Goal: Transaction & Acquisition: Purchase product/service

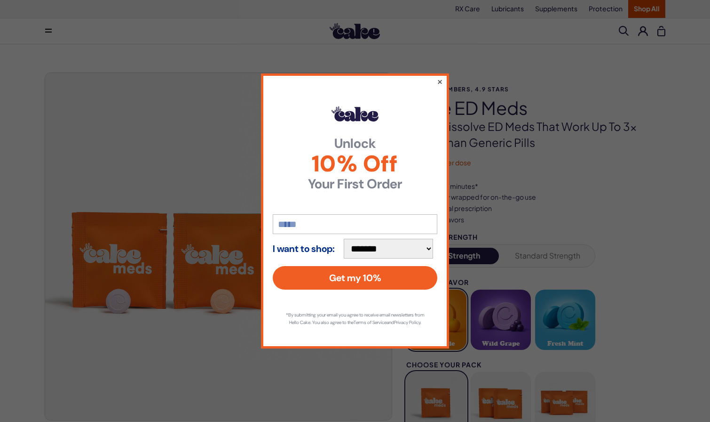
click at [441, 77] on button "×" at bounding box center [440, 81] width 6 height 11
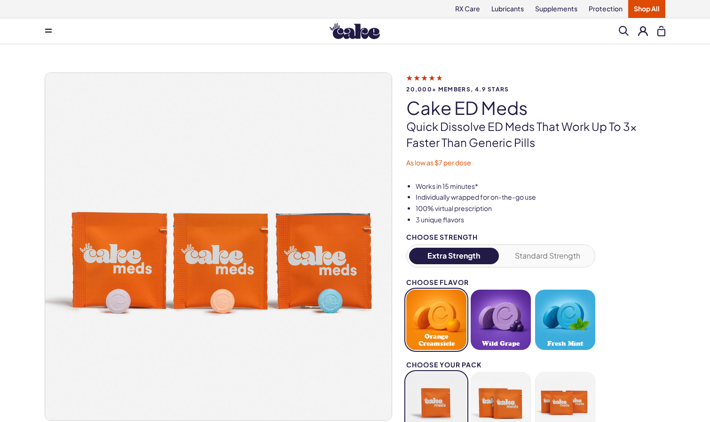
click at [646, 28] on button at bounding box center [643, 31] width 10 height 10
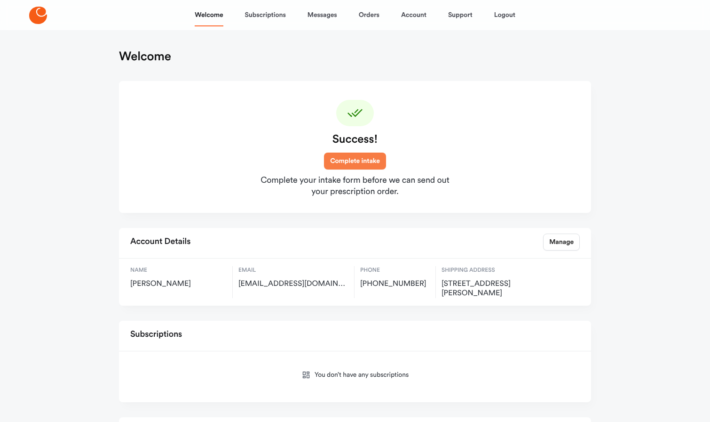
click at [354, 160] on link "Complete intake" at bounding box center [355, 160] width 62 height 17
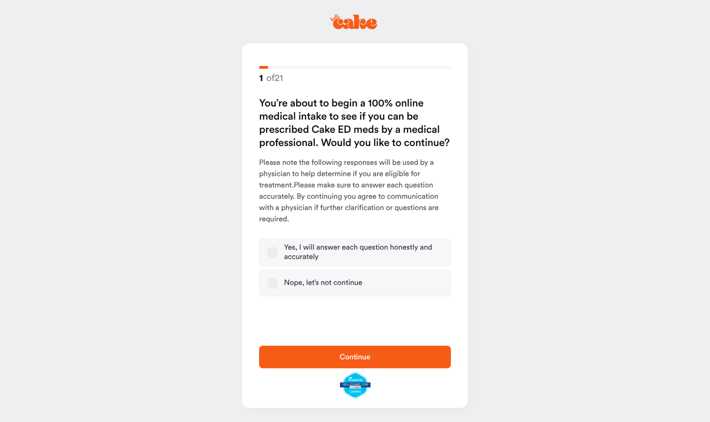
click at [274, 250] on button "Yes, I will answer each question honestly and accurately" at bounding box center [272, 252] width 11 height 11
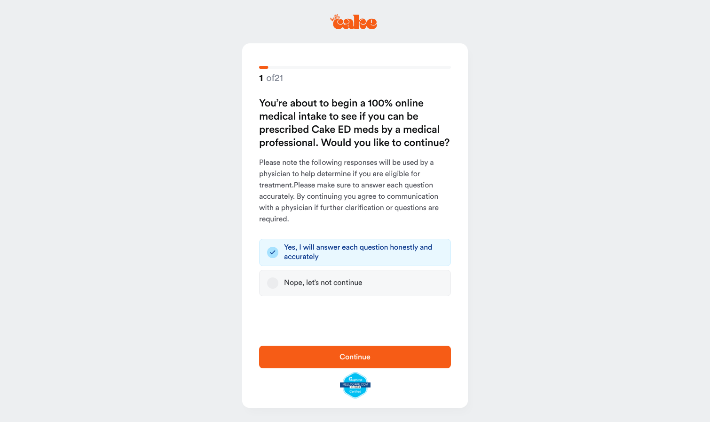
click at [305, 353] on span "Continue" at bounding box center [355, 356] width 162 height 11
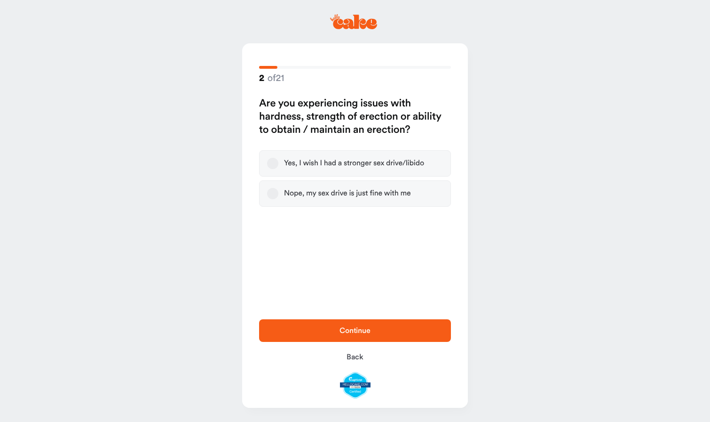
click at [272, 167] on button "Yes, I wish I had a stronger sex drive/libido" at bounding box center [272, 163] width 11 height 11
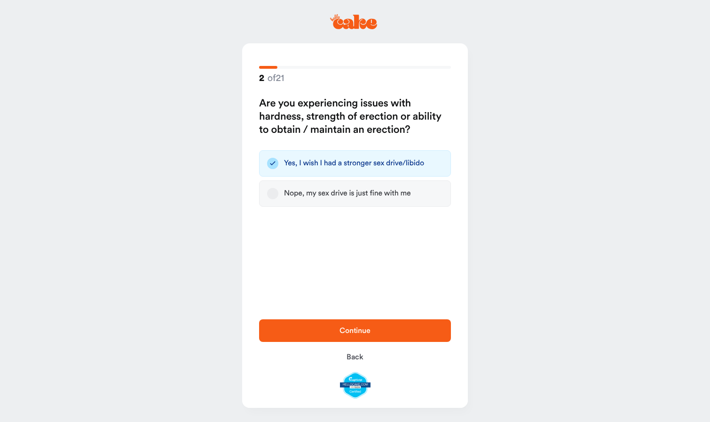
click at [347, 330] on span "Continue" at bounding box center [355, 331] width 31 height 8
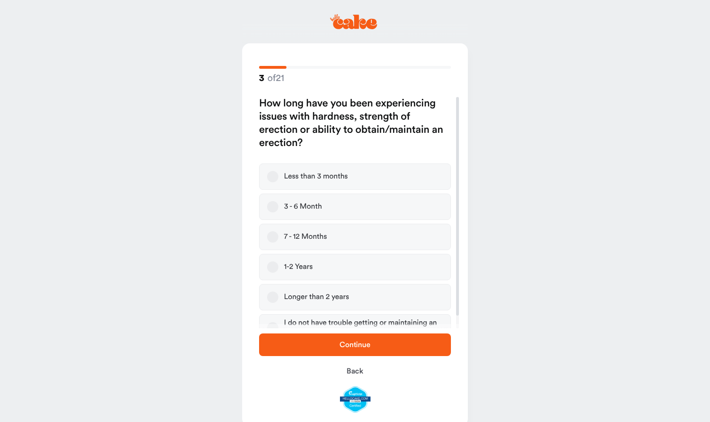
click at [276, 264] on button "1-2 Years" at bounding box center [272, 266] width 11 height 11
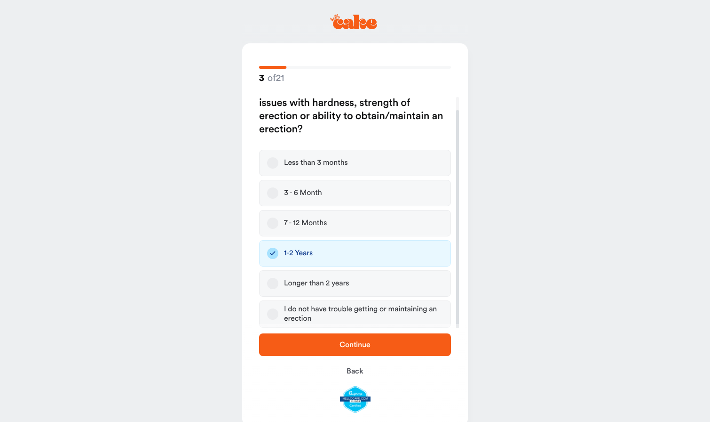
scroll to position [14, 0]
click at [325, 345] on span "Continue" at bounding box center [355, 344] width 162 height 11
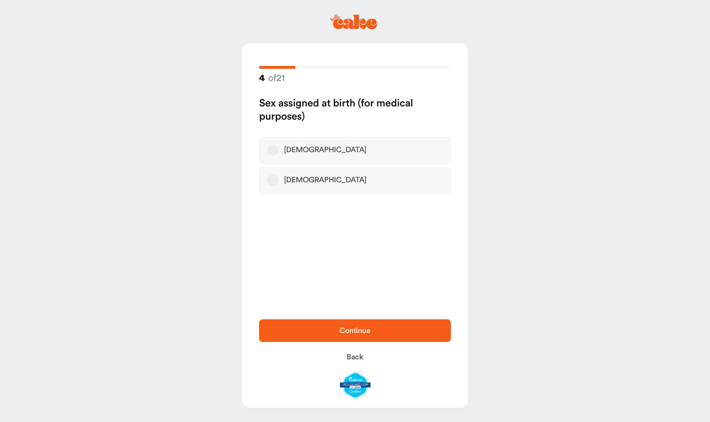
click at [277, 148] on button "[DEMOGRAPHIC_DATA]" at bounding box center [272, 149] width 11 height 11
click at [332, 325] on span "Continue" at bounding box center [355, 330] width 162 height 11
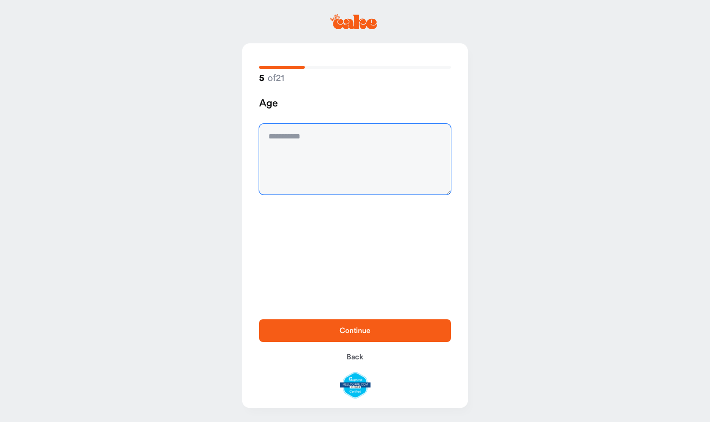
click at [344, 148] on textarea at bounding box center [355, 159] width 192 height 71
type textarea "**"
click at [366, 325] on span "Continue" at bounding box center [355, 330] width 162 height 11
click at [332, 139] on textarea at bounding box center [355, 159] width 192 height 71
type textarea "***"
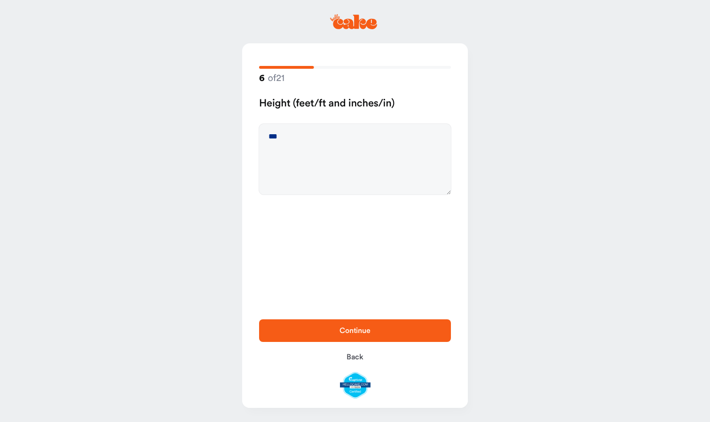
click at [337, 330] on span "Continue" at bounding box center [355, 330] width 162 height 11
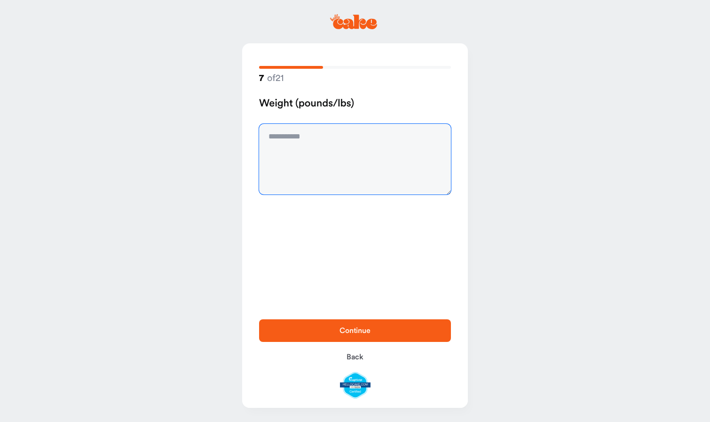
click at [301, 142] on textarea at bounding box center [355, 159] width 192 height 71
type textarea "***"
click at [333, 326] on span "Continue" at bounding box center [355, 330] width 162 height 11
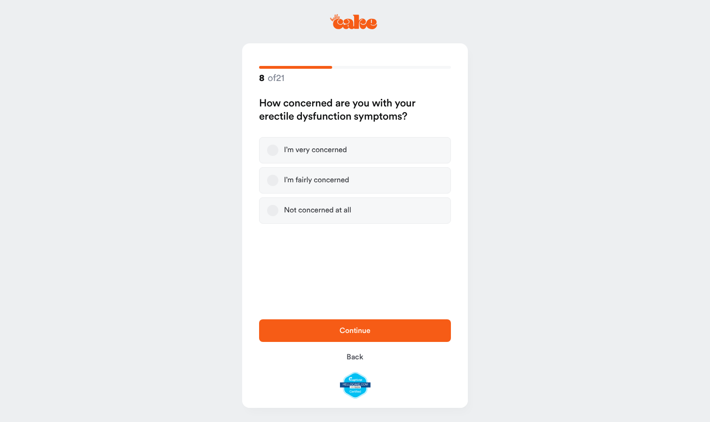
click at [271, 151] on button "I’m very concerned" at bounding box center [272, 149] width 11 height 11
click at [326, 326] on span "Continue" at bounding box center [355, 330] width 162 height 11
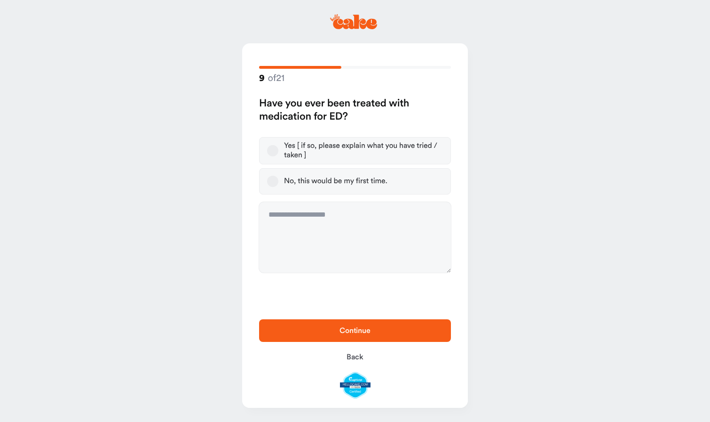
click at [272, 183] on button "No, this would be my first time." at bounding box center [272, 181] width 11 height 11
click at [320, 336] on span "Continue" at bounding box center [355, 330] width 162 height 11
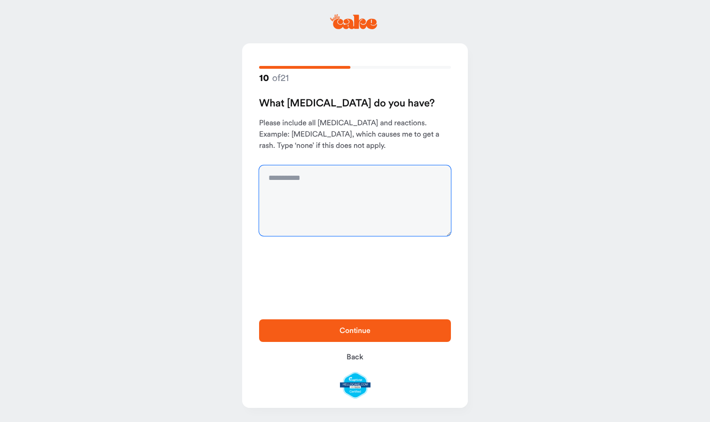
click at [304, 190] on textarea at bounding box center [355, 200] width 192 height 71
type textarea "****"
click at [349, 324] on button "Continue" at bounding box center [355, 330] width 192 height 23
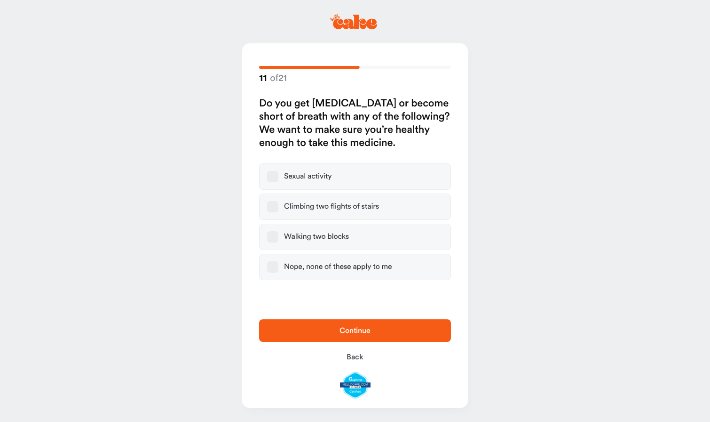
click at [276, 266] on button "Nope, none of these apply to me" at bounding box center [272, 266] width 11 height 11
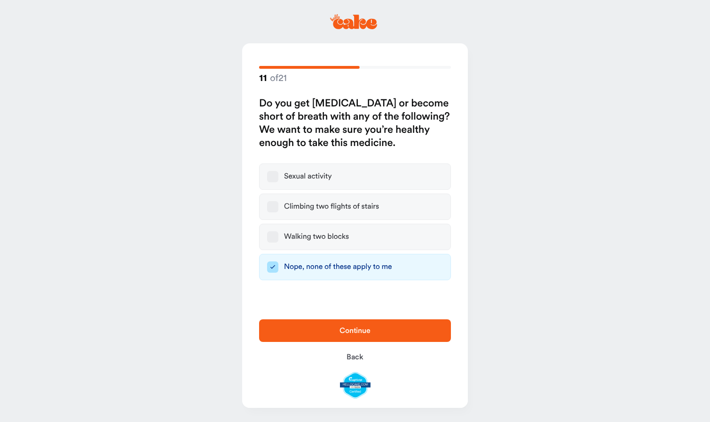
click at [312, 331] on span "Continue" at bounding box center [355, 330] width 162 height 11
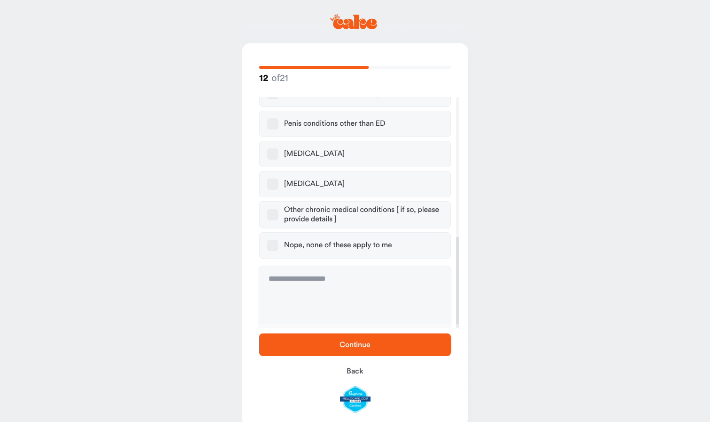
scroll to position [352, 0]
click at [276, 240] on button "Nope, none of these apply to me" at bounding box center [272, 245] width 11 height 11
click at [328, 346] on span "Continue" at bounding box center [355, 344] width 162 height 11
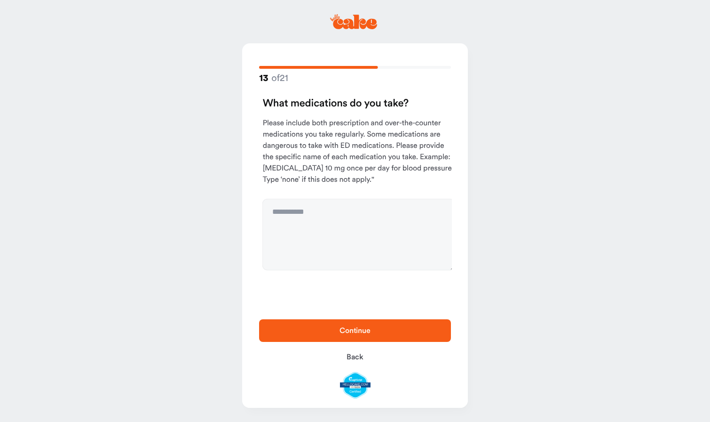
scroll to position [0, 0]
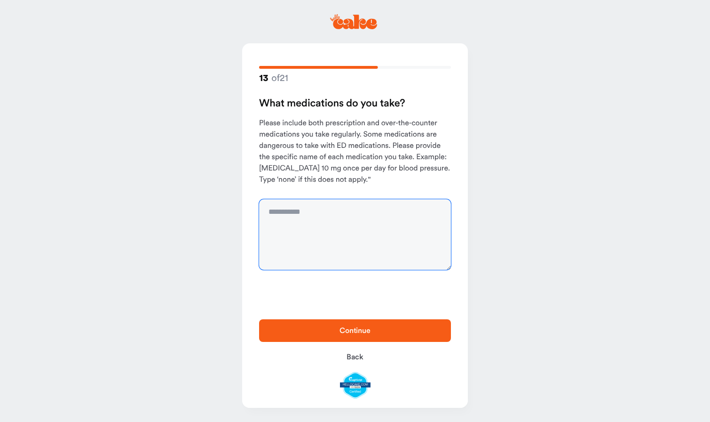
click at [305, 212] on textarea at bounding box center [355, 234] width 192 height 71
type textarea "****"
click at [338, 328] on span "Continue" at bounding box center [355, 330] width 162 height 11
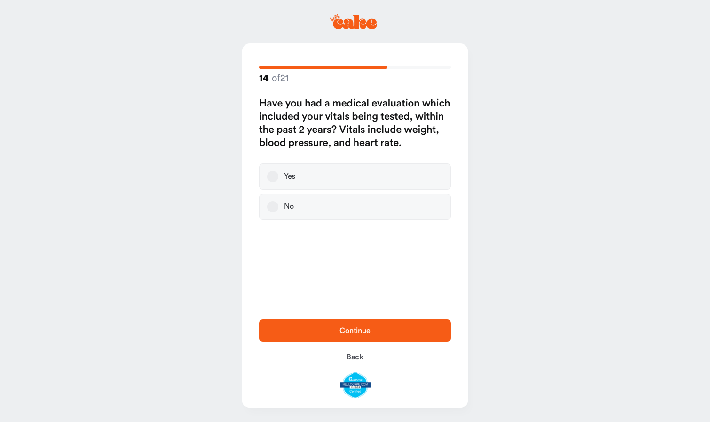
click at [270, 178] on button "Yes" at bounding box center [272, 176] width 11 height 11
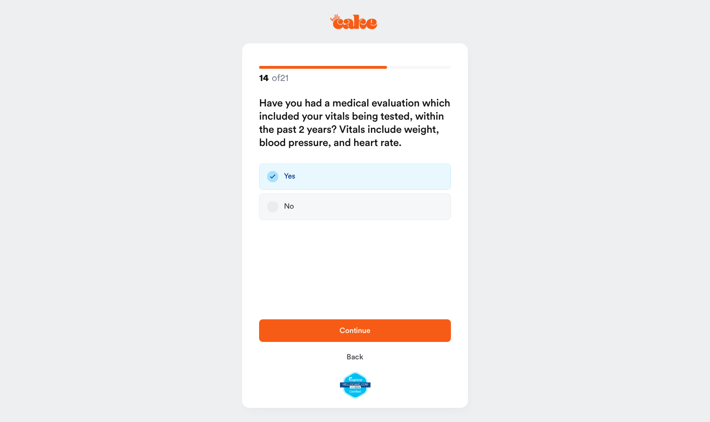
click at [349, 332] on span "Continue" at bounding box center [355, 331] width 31 height 8
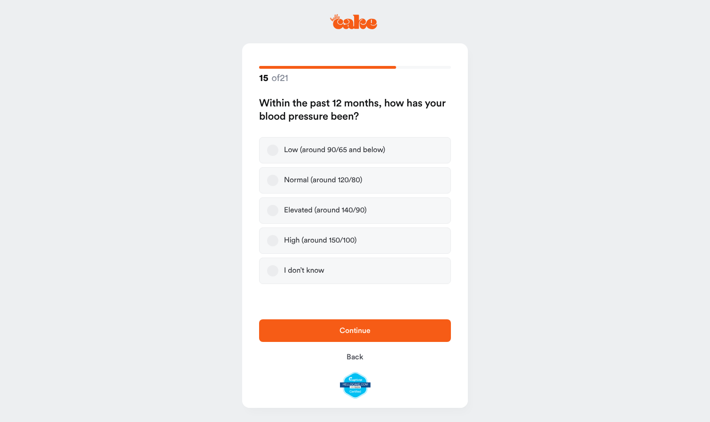
click at [274, 180] on button "Normal (around 120/80)" at bounding box center [272, 180] width 11 height 11
click at [341, 327] on span "Continue" at bounding box center [355, 331] width 31 height 8
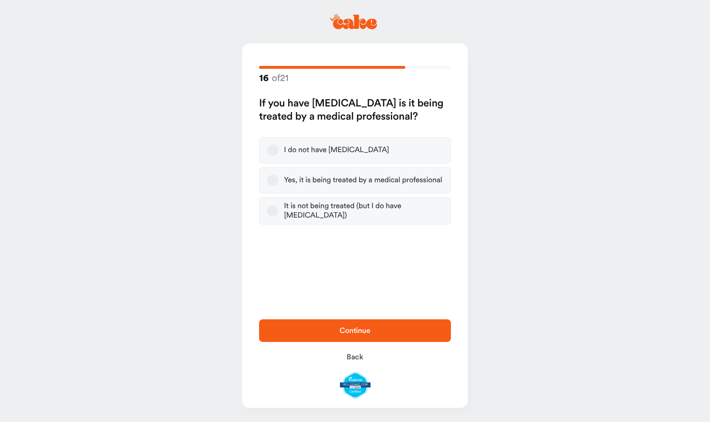
click at [273, 148] on button "I do not have [MEDICAL_DATA]" at bounding box center [272, 149] width 11 height 11
click at [338, 328] on span "Continue" at bounding box center [355, 330] width 162 height 11
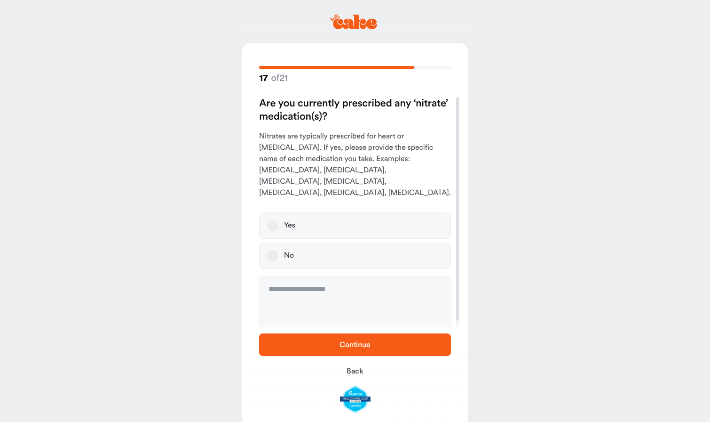
click at [271, 250] on button "No" at bounding box center [272, 255] width 11 height 11
click at [324, 339] on span "Continue" at bounding box center [355, 344] width 162 height 11
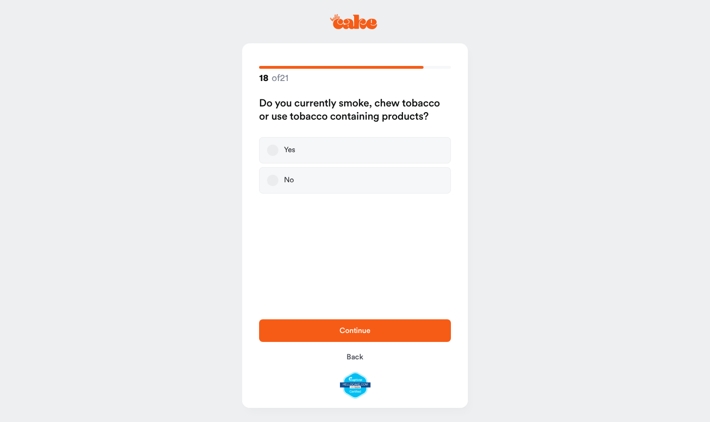
click at [267, 178] on label "No" at bounding box center [355, 180] width 192 height 26
click at [267, 178] on button "No" at bounding box center [272, 180] width 11 height 11
click at [327, 335] on span "Continue" at bounding box center [355, 330] width 162 height 11
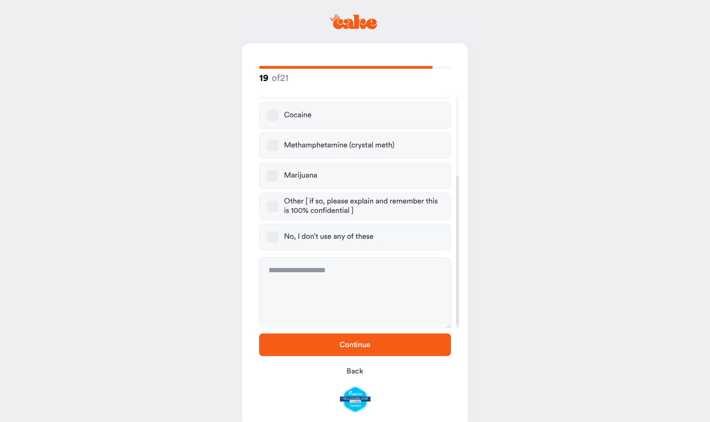
scroll to position [120, 0]
click at [275, 233] on button "No, I don’t use any of these" at bounding box center [272, 236] width 11 height 11
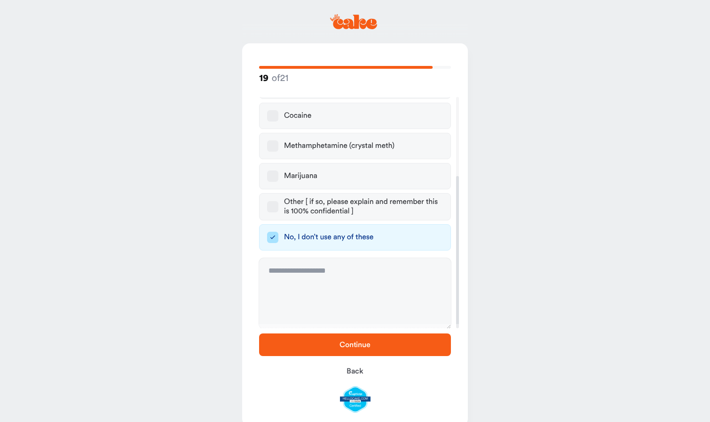
click at [328, 341] on span "Continue" at bounding box center [355, 344] width 162 height 11
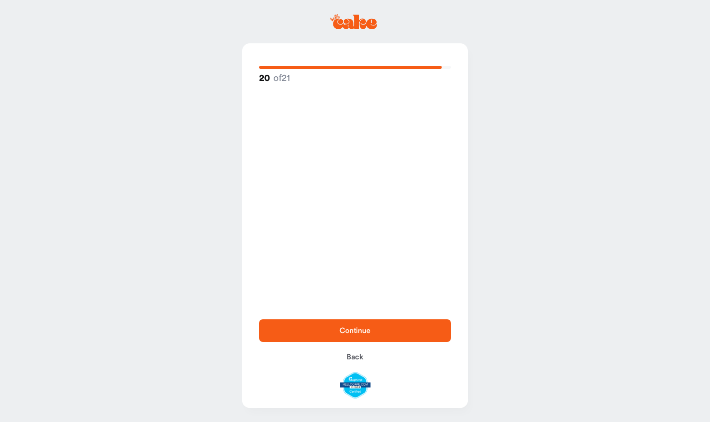
scroll to position [0, 0]
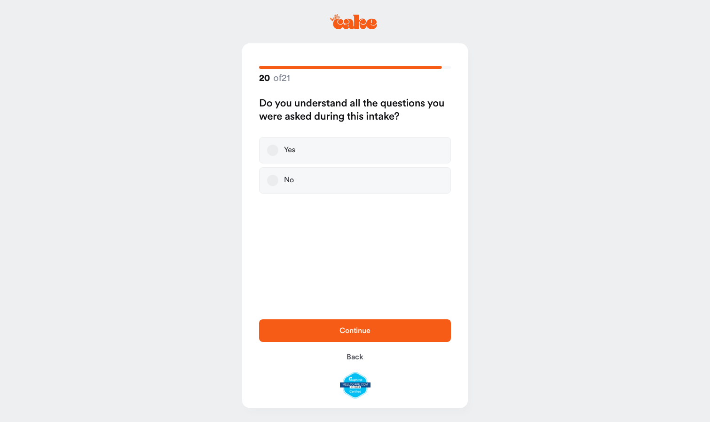
click at [270, 150] on button "Yes" at bounding box center [272, 149] width 11 height 11
click at [333, 327] on span "Continue" at bounding box center [355, 330] width 162 height 11
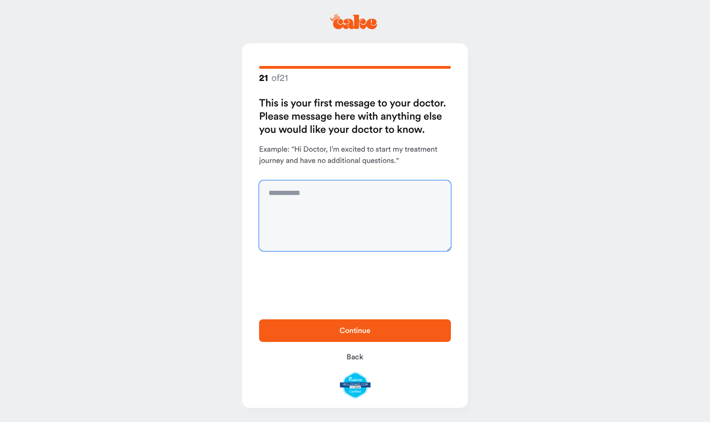
click at [332, 194] on textarea at bounding box center [355, 215] width 192 height 71
type textarea "**********"
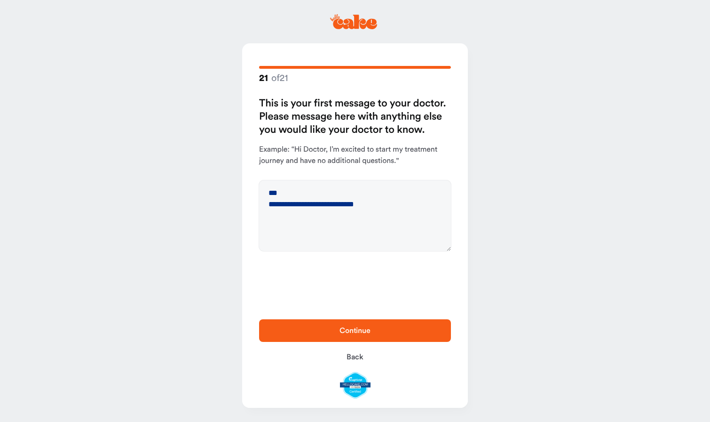
click at [355, 337] on button "Continue" at bounding box center [355, 330] width 192 height 23
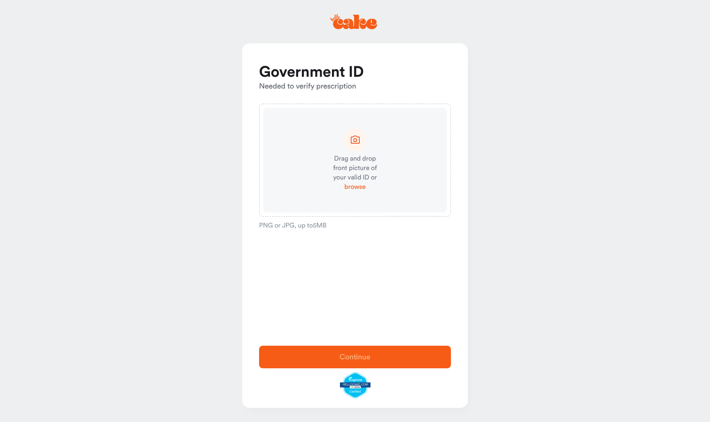
click at [355, 187] on span "browse" at bounding box center [354, 186] width 21 height 9
